Goal: Task Accomplishment & Management: Complete application form

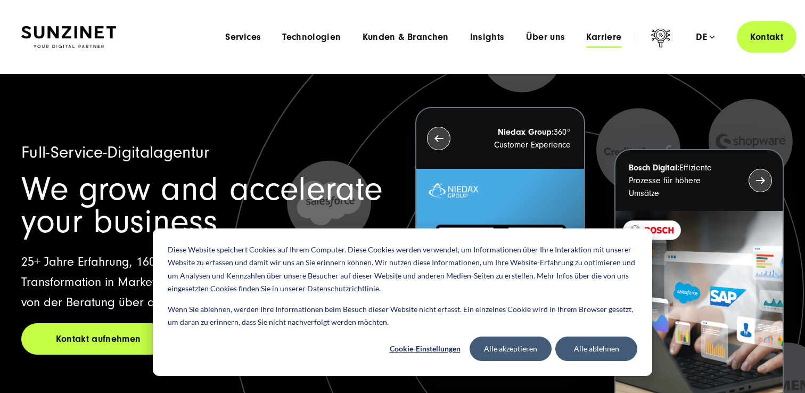
click at [610, 35] on span "Karriere" at bounding box center [603, 37] width 35 height 11
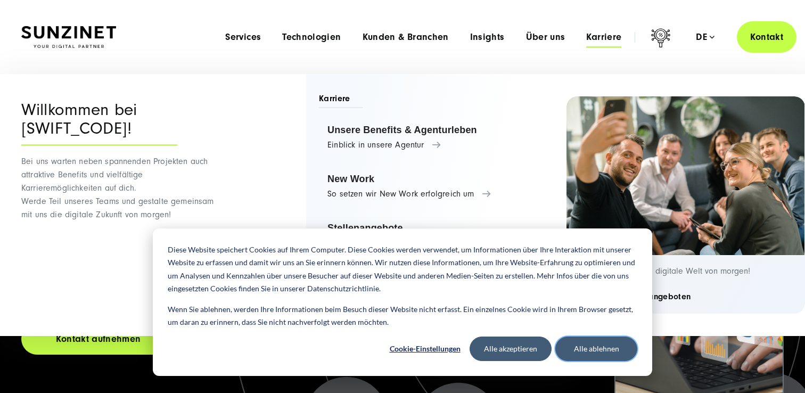
click at [574, 352] on button "Alle ablehnen" at bounding box center [596, 349] width 82 height 24
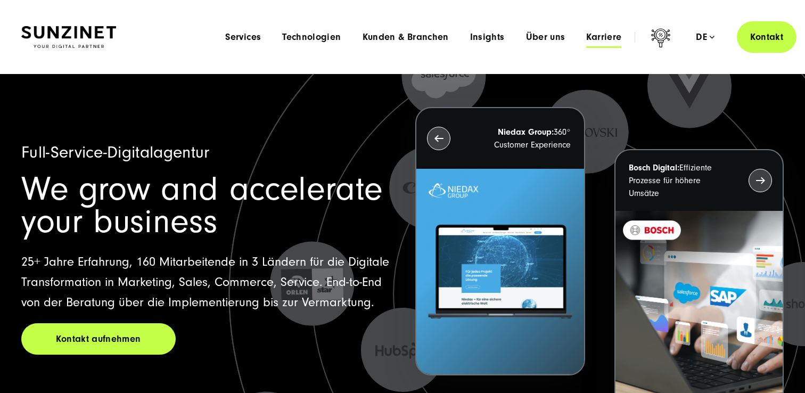
click at [600, 36] on span "Karriere" at bounding box center [603, 37] width 35 height 11
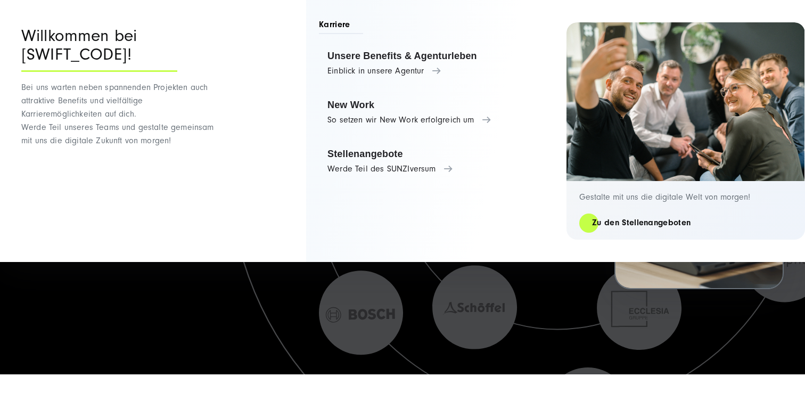
scroll to position [138, 0]
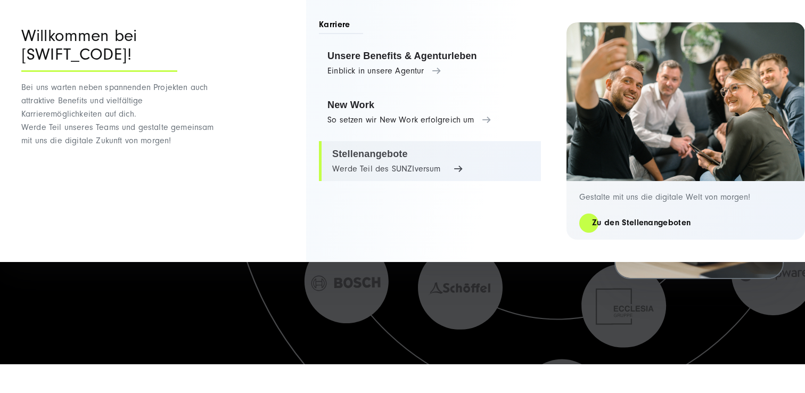
click at [383, 155] on link "Stellenangebote Werde Teil des SUNZIversum" at bounding box center [430, 161] width 222 height 40
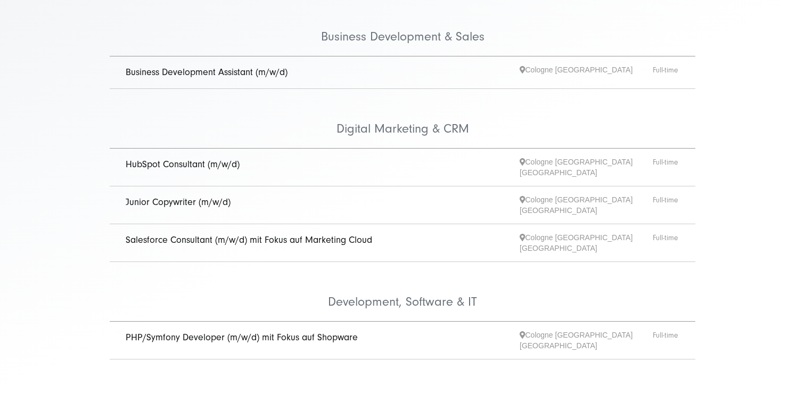
scroll to position [221, 0]
click at [162, 161] on link "HubSpot Consultant (m/w/d)" at bounding box center [183, 163] width 114 height 11
